Goal: Use online tool/utility: Utilize a website feature to perform a specific function

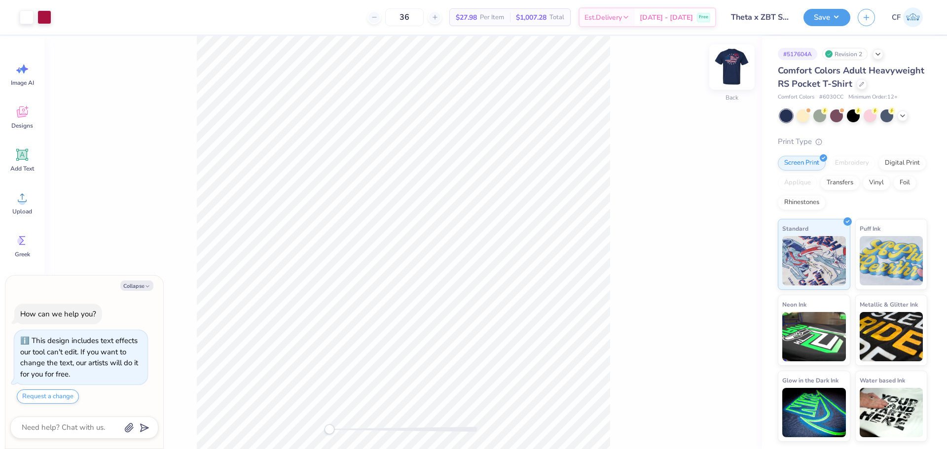
click at [724, 61] on img at bounding box center [731, 66] width 39 height 39
click at [141, 285] on button "Collapse" at bounding box center [136, 286] width 33 height 10
type textarea "x"
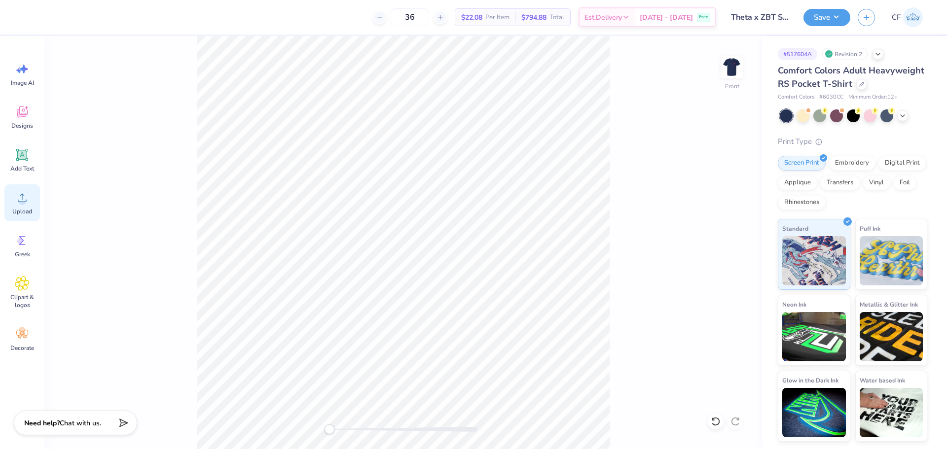
click at [31, 199] on div "Upload" at bounding box center [21, 202] width 35 height 37
click at [715, 195] on input "14.32" at bounding box center [725, 197] width 35 height 14
type input "12.56"
type input "12.49"
type input "8.01"
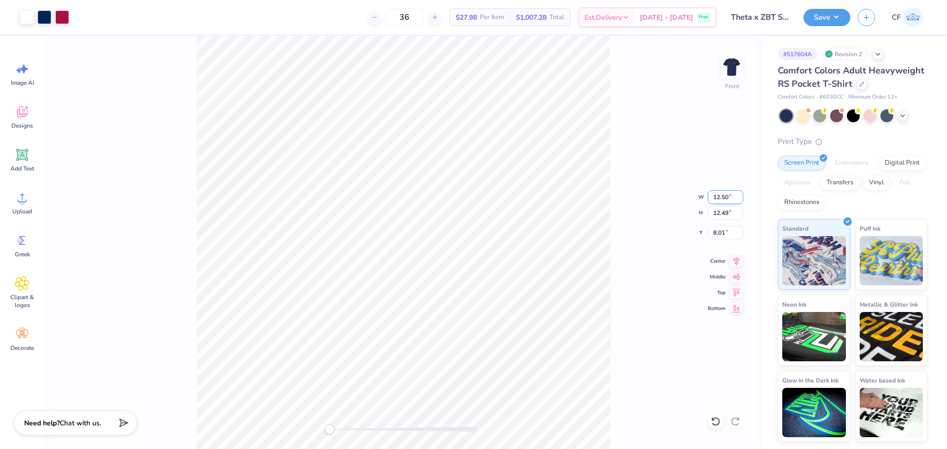
type input "12.50"
type input "12.43"
type input "8.04"
click at [721, 233] on input "8.04" at bounding box center [725, 233] width 35 height 14
type input "3"
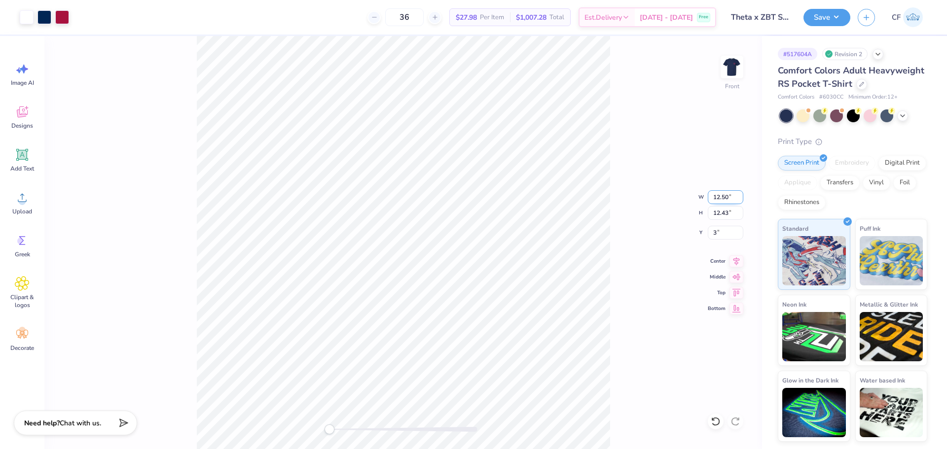
click at [651, 194] on div "Front W 12.50 12.50 " H 12.43 12.43 " Y 3 3 " Center Middle Top Bottom" at bounding box center [402, 242] width 717 height 413
click at [830, 20] on button "Save" at bounding box center [826, 15] width 47 height 17
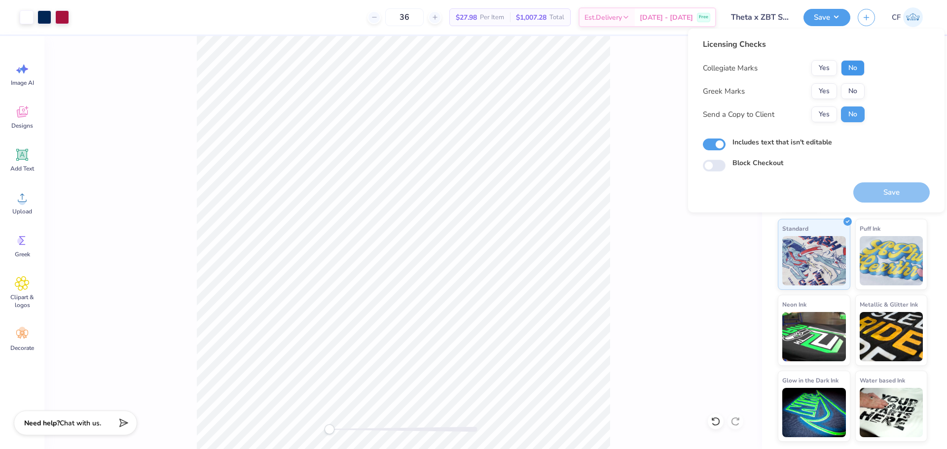
click at [856, 70] on button "No" at bounding box center [853, 68] width 24 height 16
click at [825, 90] on button "Yes" at bounding box center [824, 91] width 26 height 16
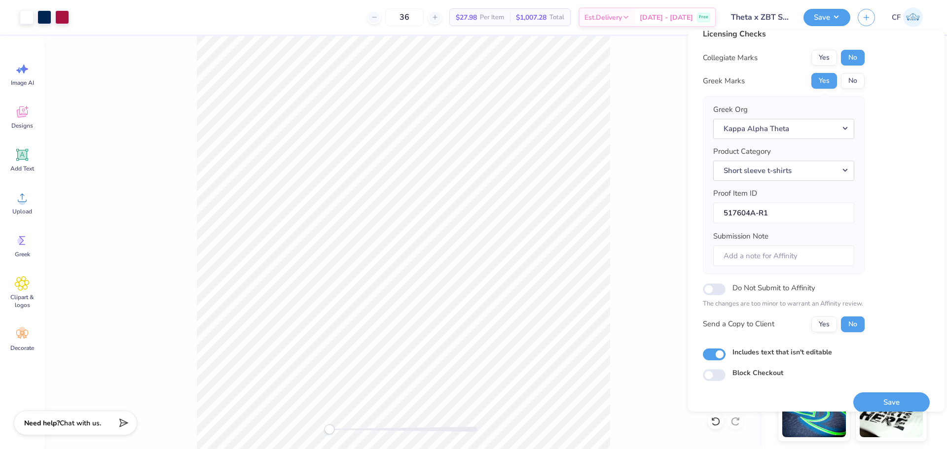
scroll to position [22, 0]
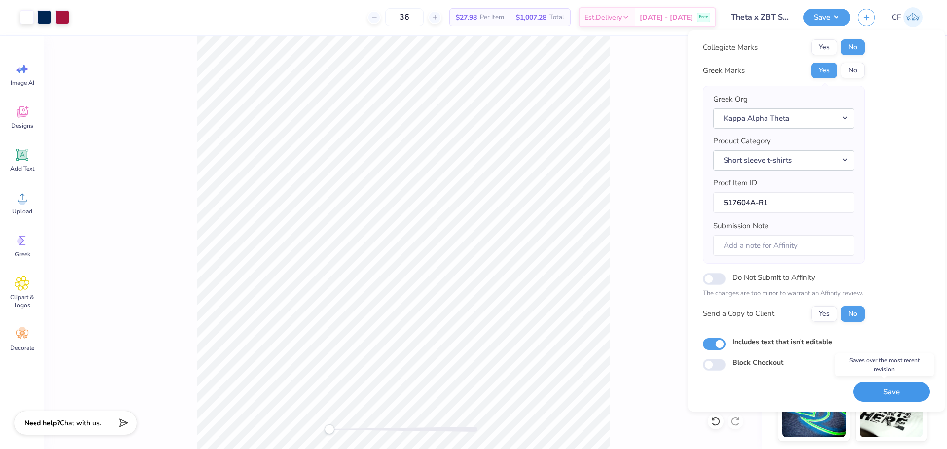
click at [880, 395] on button "Save" at bounding box center [891, 392] width 76 height 20
